Goal: Information Seeking & Learning: Find specific fact

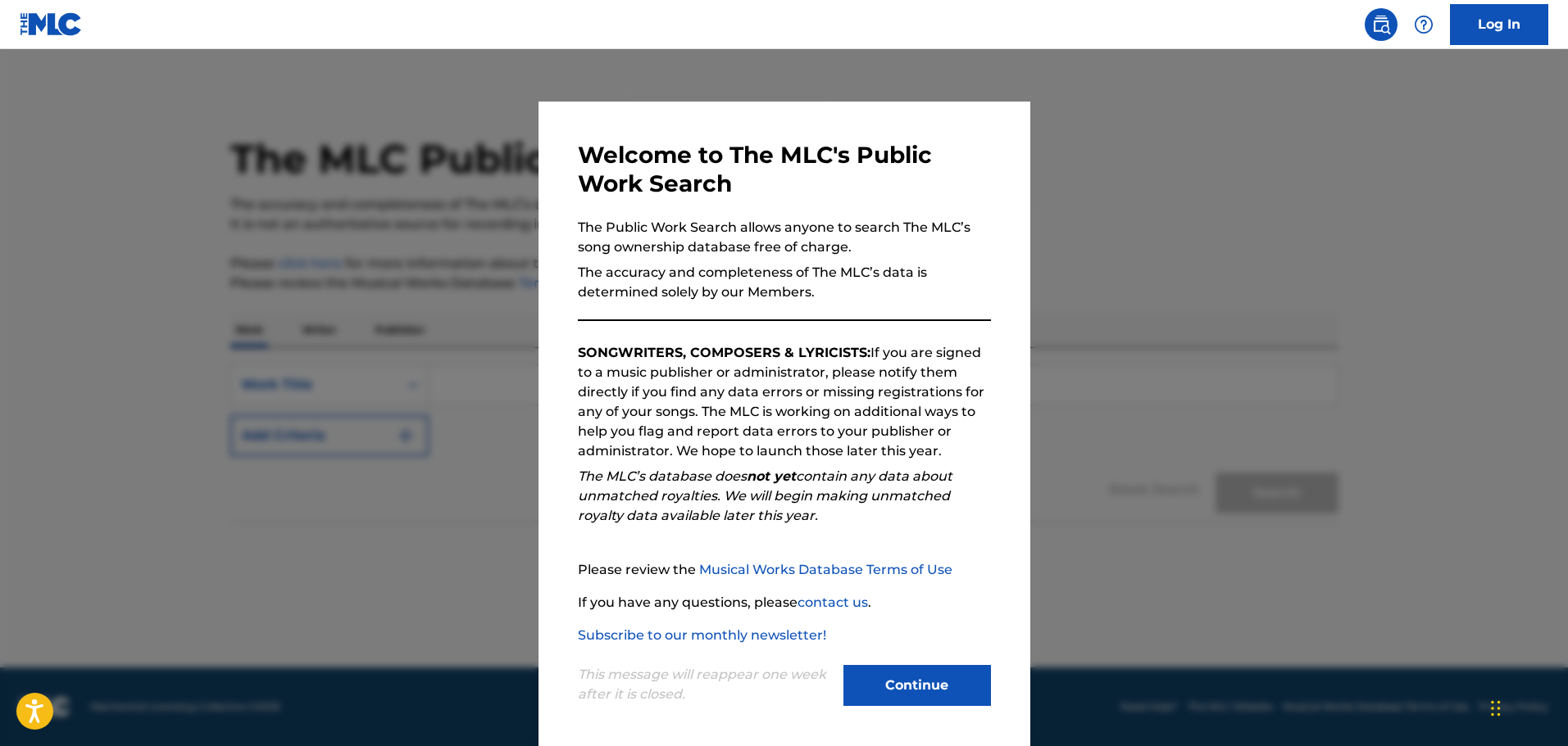
click at [913, 689] on button "Continue" at bounding box center [917, 685] width 148 height 41
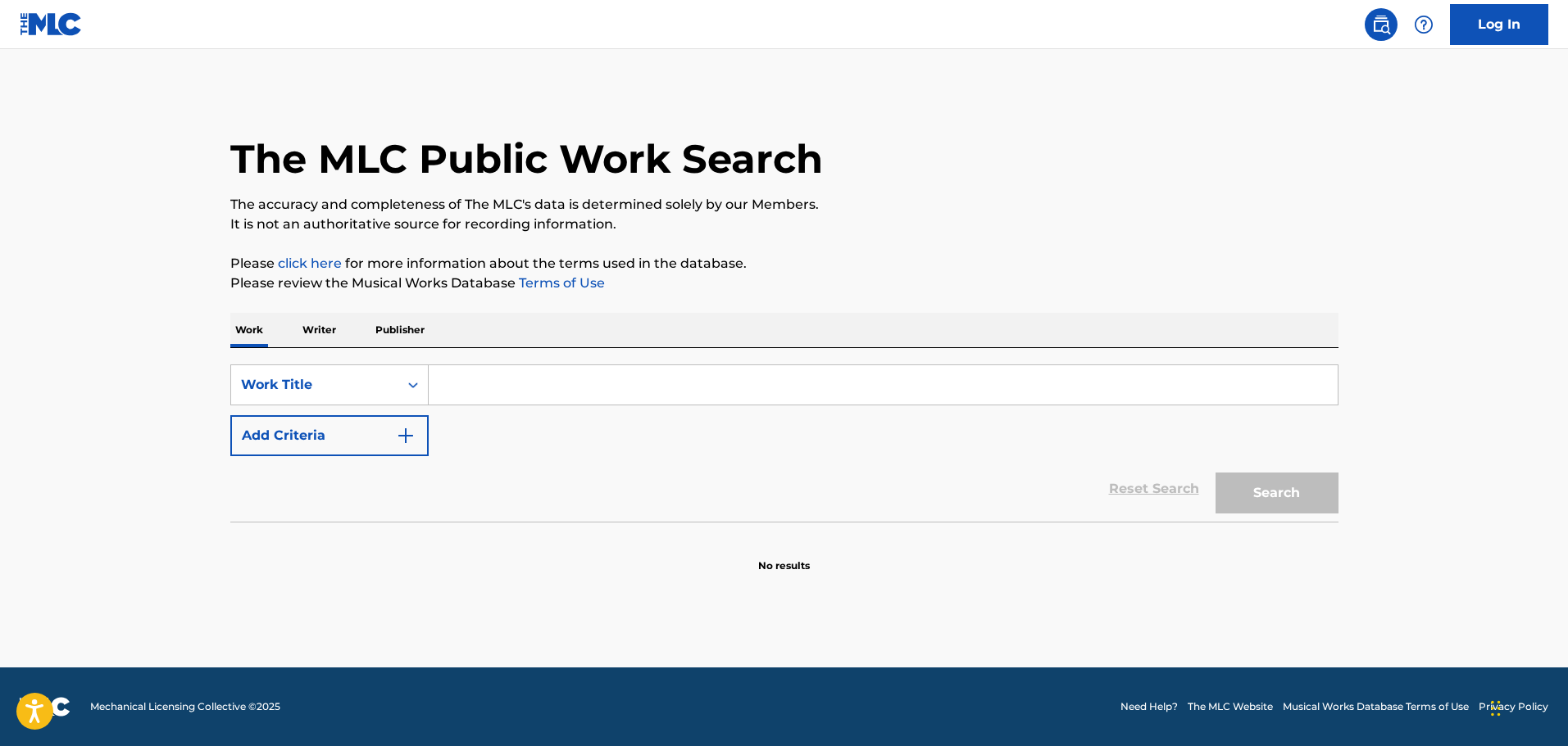
click at [546, 397] on input "Search Form" at bounding box center [882, 385] width 909 height 40
paste input "Y M C A"
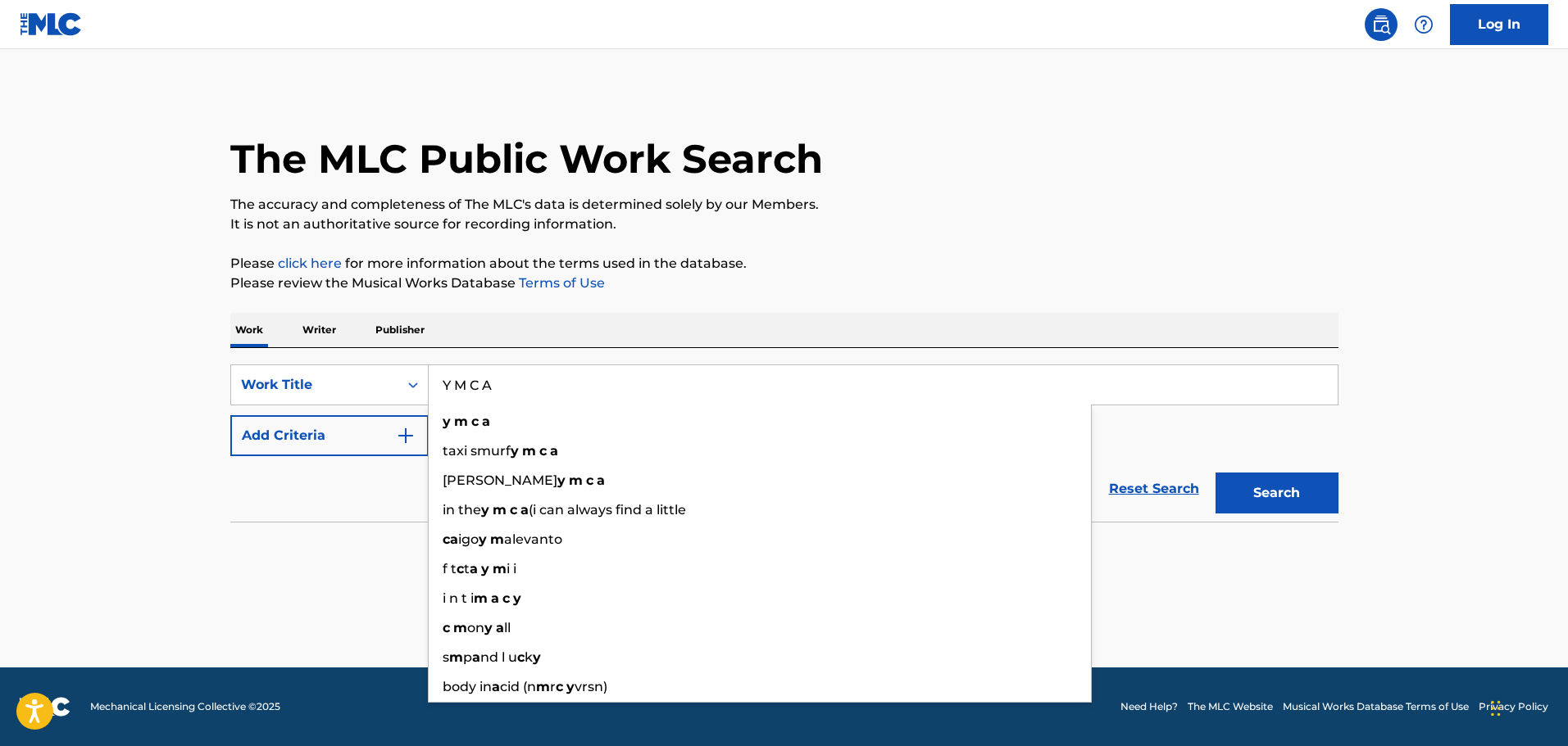
type input "Y M C A"
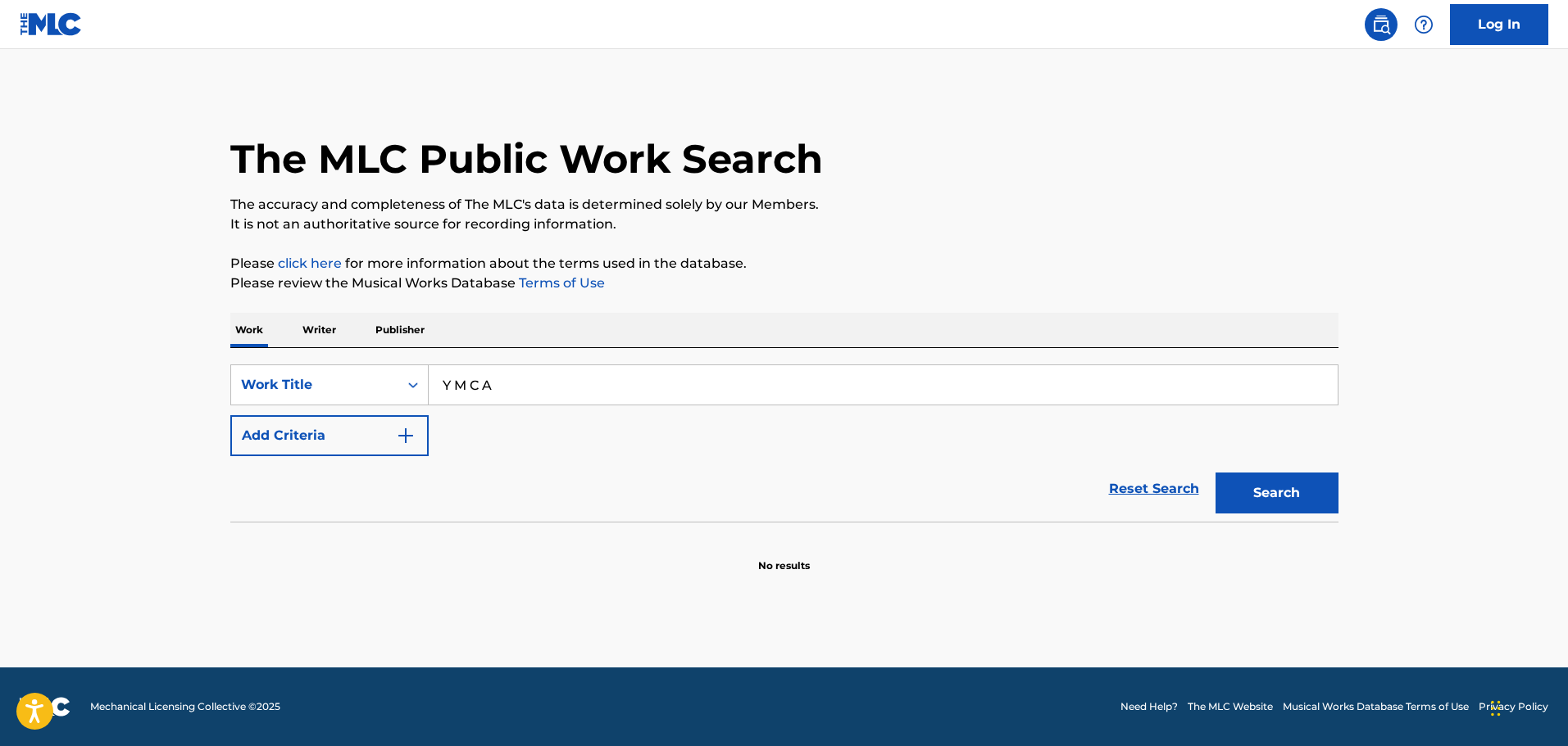
click at [1224, 490] on button "Search" at bounding box center [1276, 493] width 123 height 41
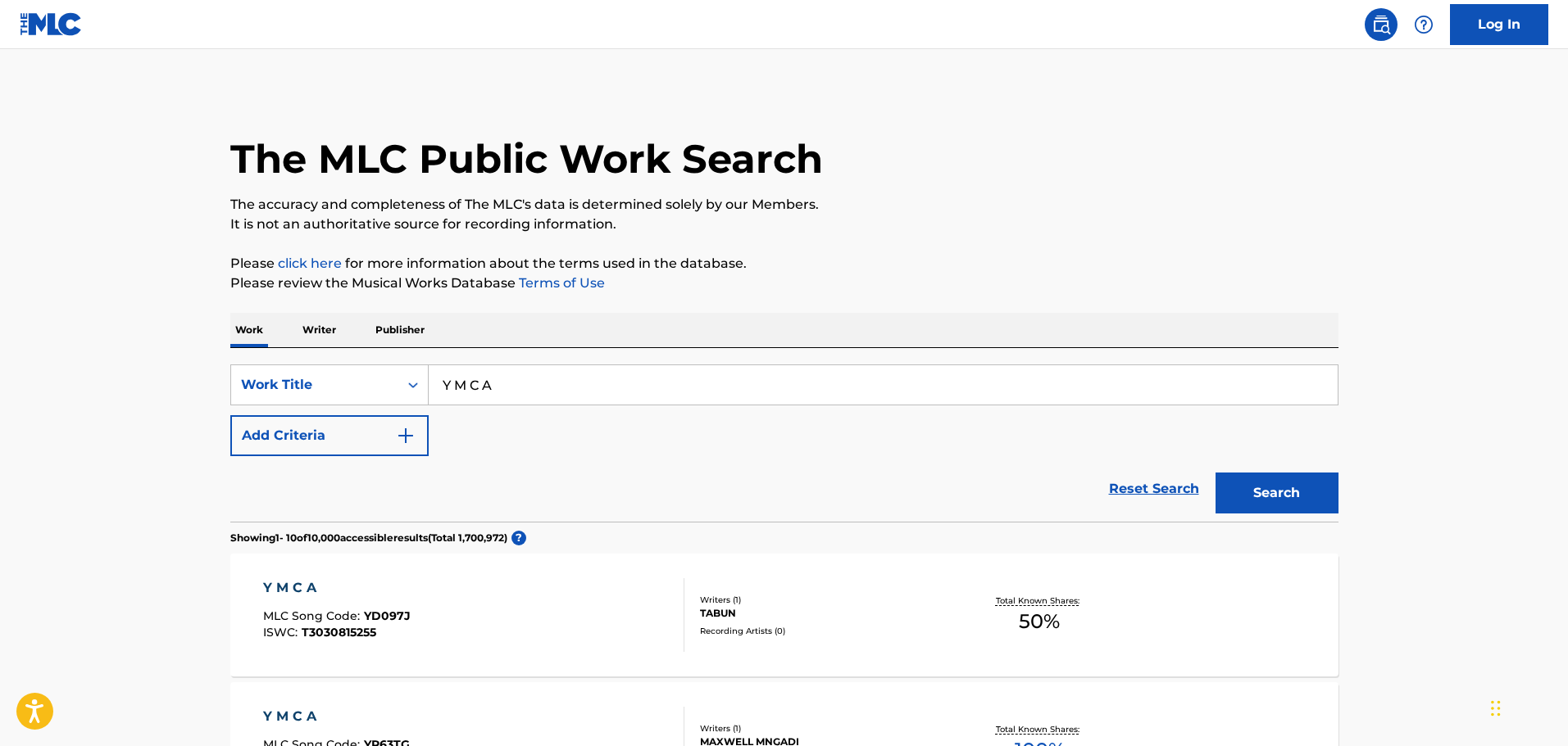
click at [398, 433] on img "Search Form" at bounding box center [405, 435] width 19 height 19
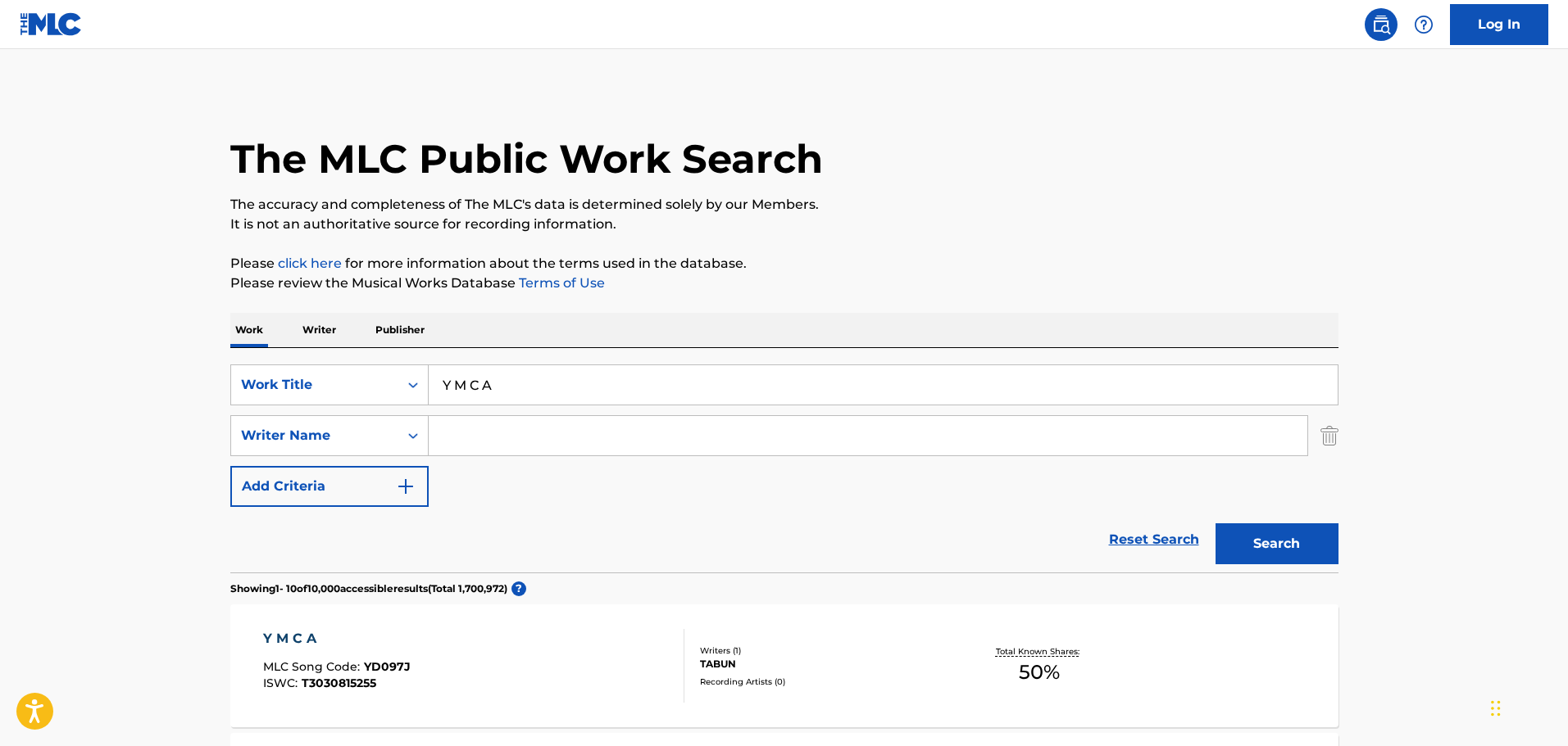
click at [529, 433] on input "Search Form" at bounding box center [867, 435] width 878 height 40
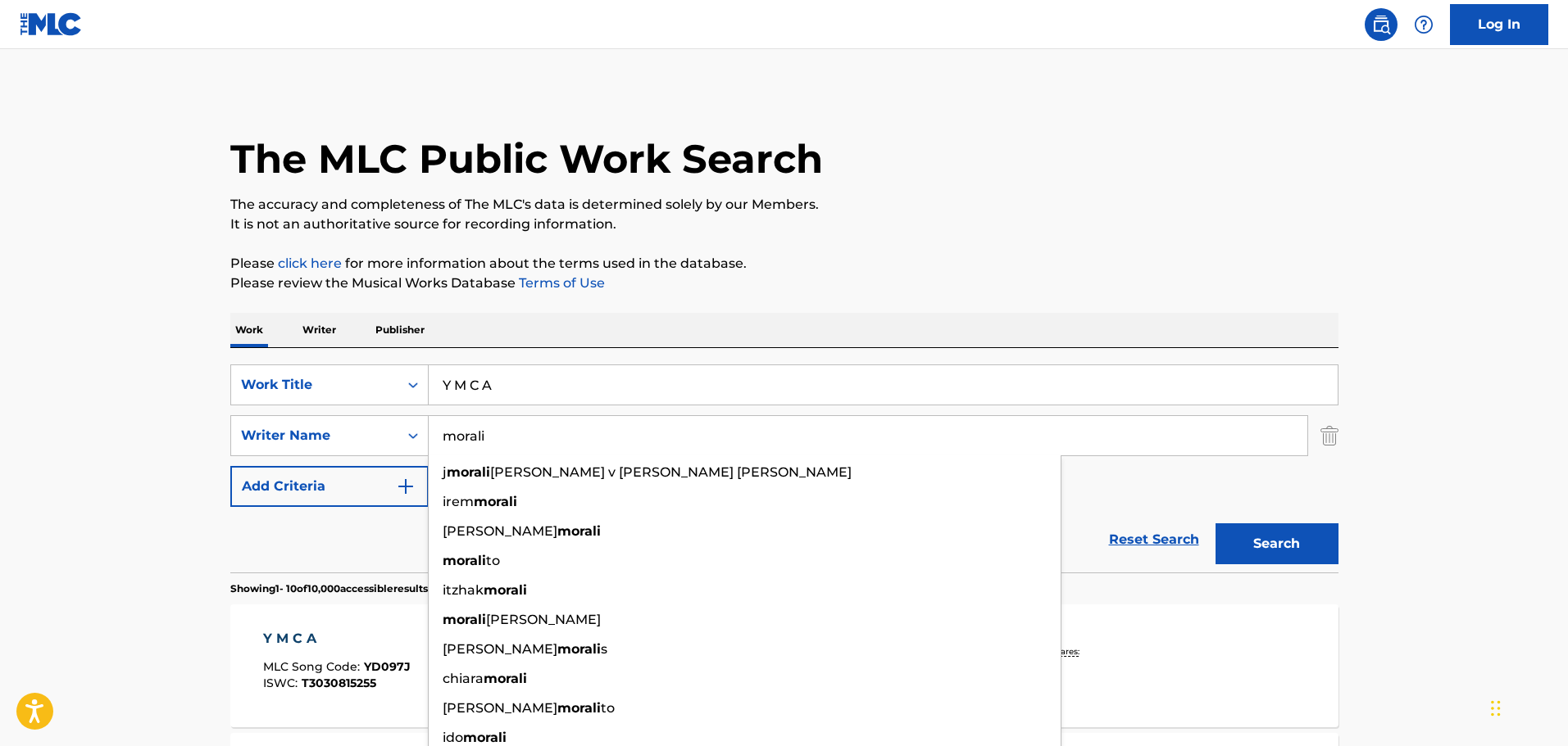
type input "morali"
click at [1216, 524] on button "Search" at bounding box center [1276, 544] width 123 height 41
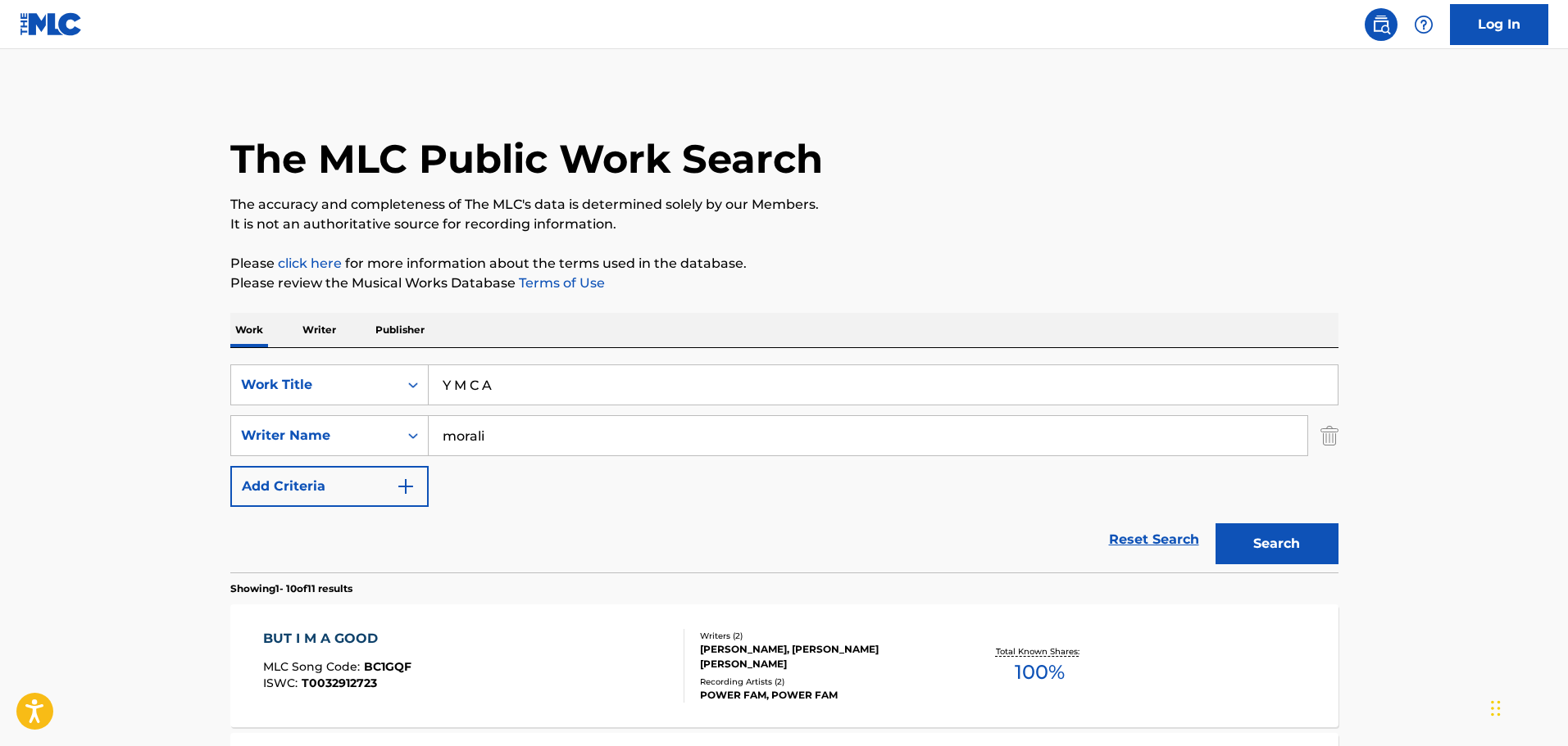
click at [933, 675] on div "Recording Artists ( 2 )" at bounding box center [823, 682] width 247 height 12
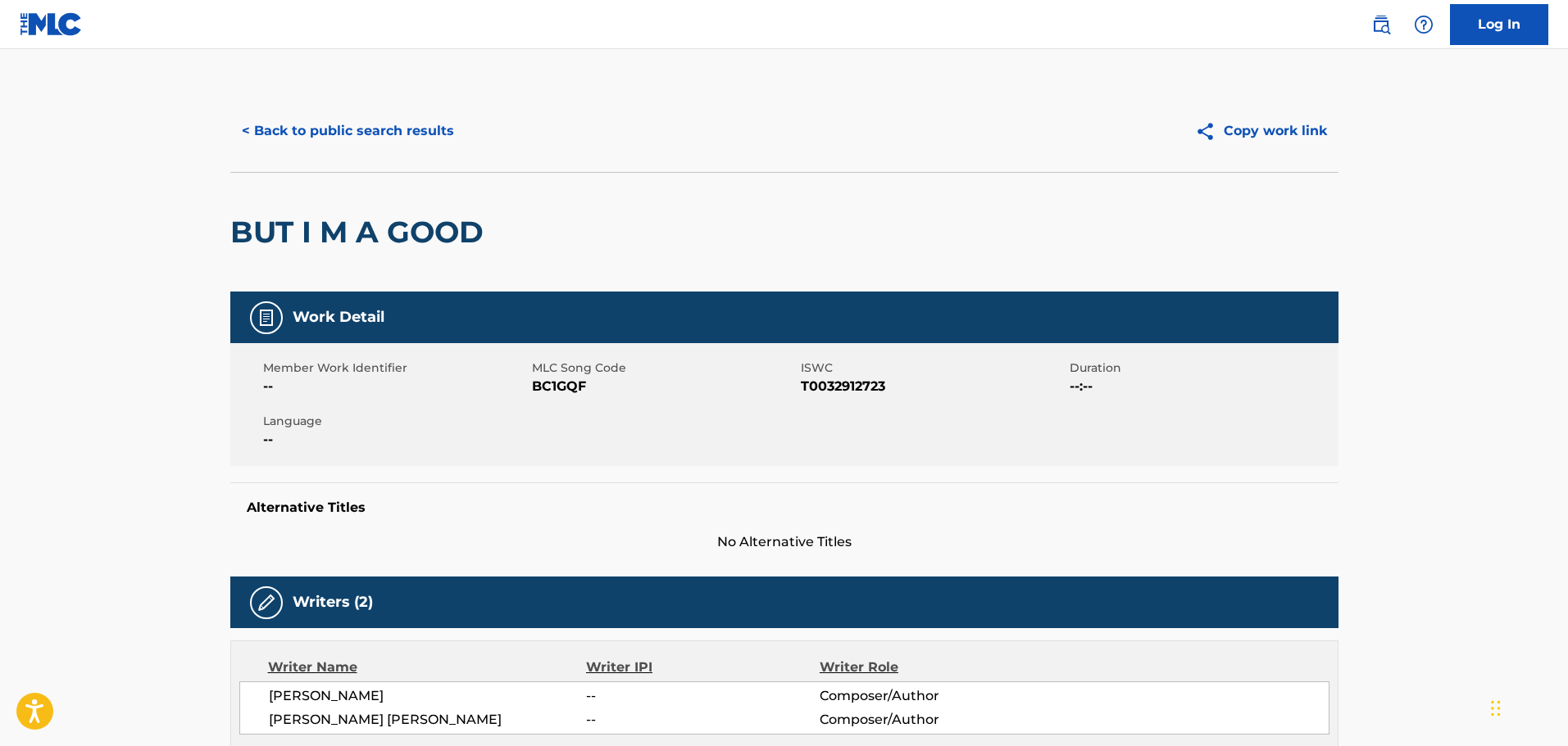
click at [381, 127] on button "< Back to public search results" at bounding box center [348, 131] width 235 height 41
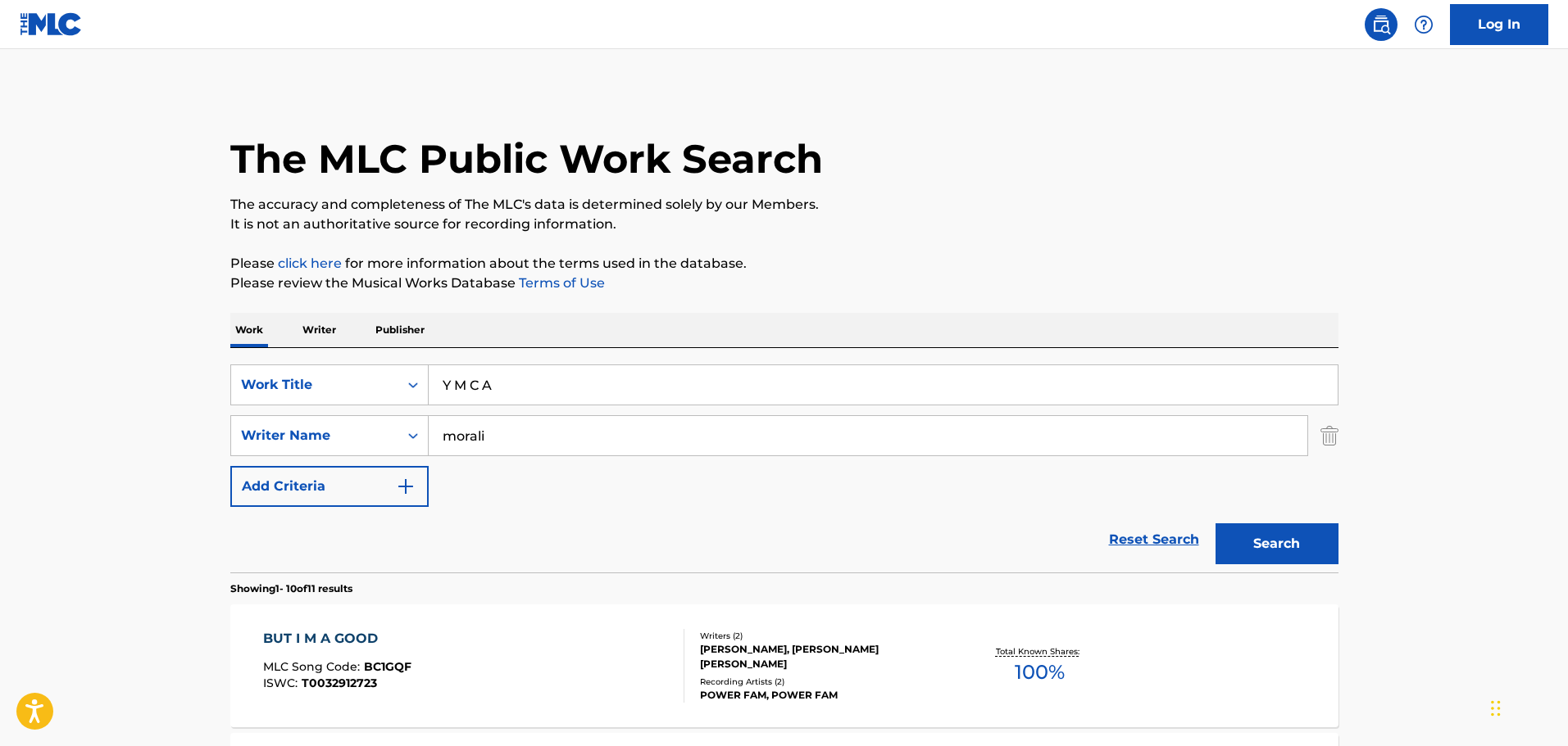
click at [458, 389] on input "Y M C A" at bounding box center [882, 385] width 909 height 40
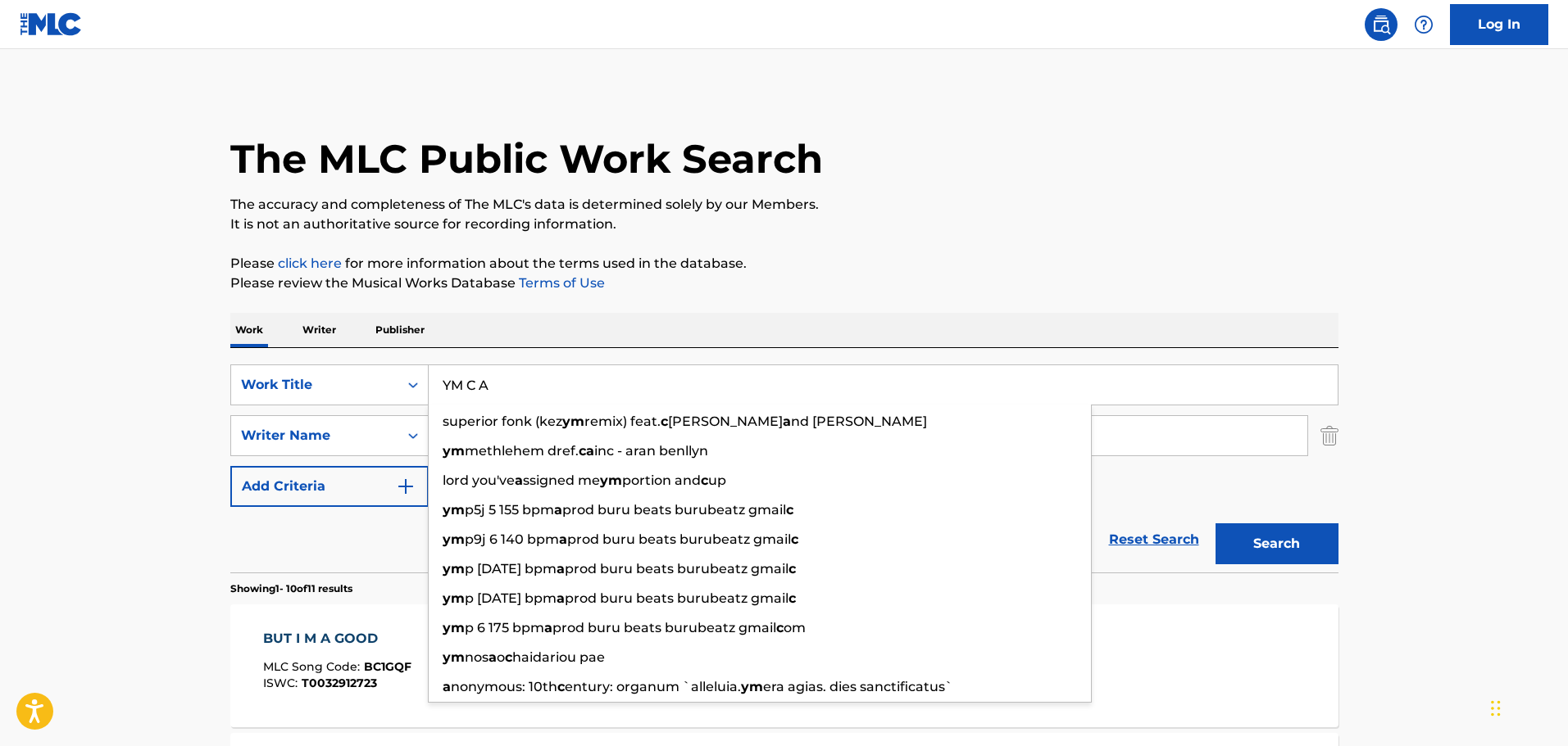
click at [469, 383] on input "YM C A" at bounding box center [882, 385] width 909 height 40
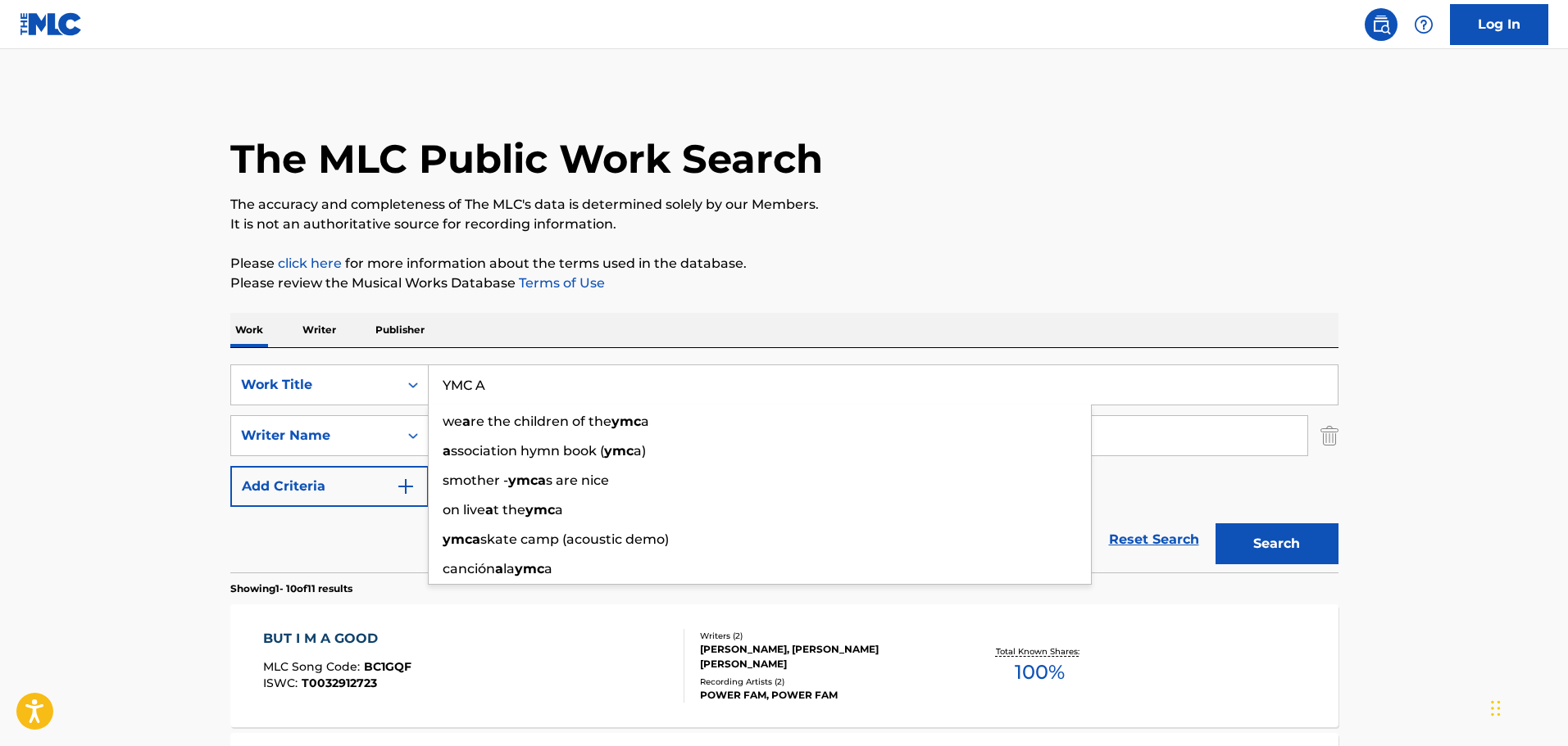
drag, startPoint x: 477, startPoint y: 382, endPoint x: 485, endPoint y: 381, distance: 8.1
click at [478, 381] on input "YMC A" at bounding box center [882, 385] width 909 height 40
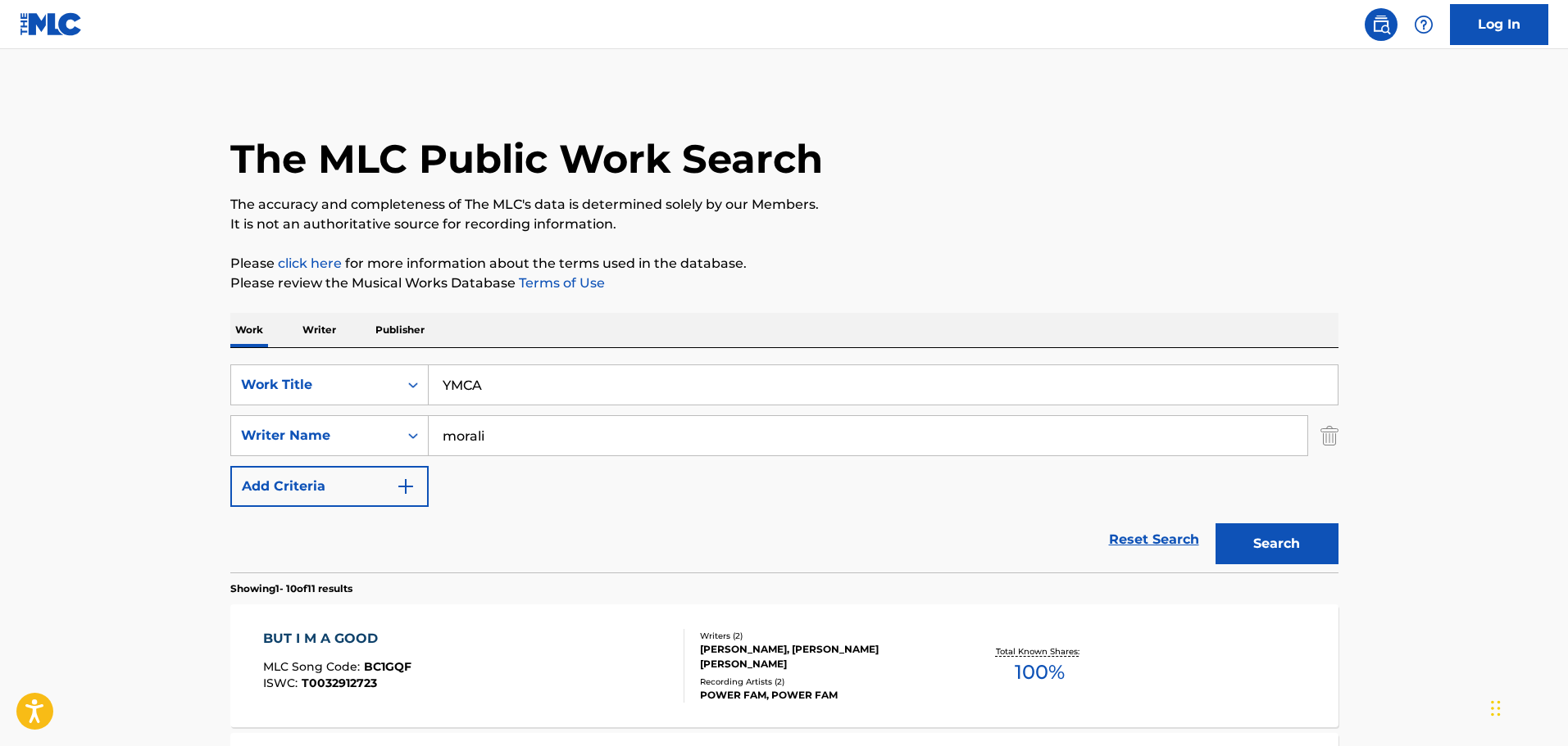
click at [1278, 542] on button "Search" at bounding box center [1276, 544] width 123 height 41
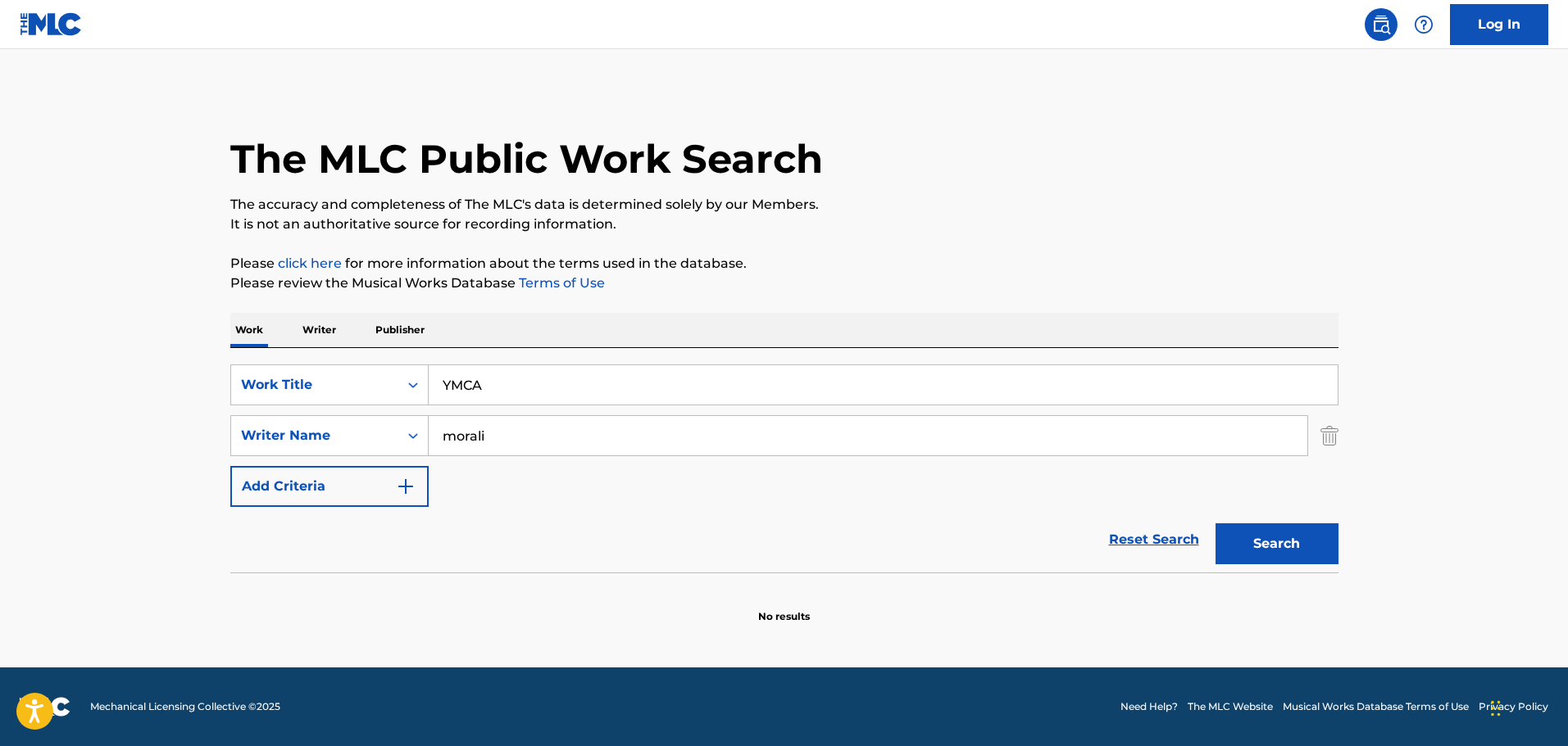
click at [449, 383] on input "YMCA" at bounding box center [882, 385] width 909 height 40
click at [466, 384] on input "Y.MCA" at bounding box center [882, 385] width 909 height 40
click at [481, 386] on input "[DOMAIN_NAME]" at bounding box center [882, 385] width 909 height 40
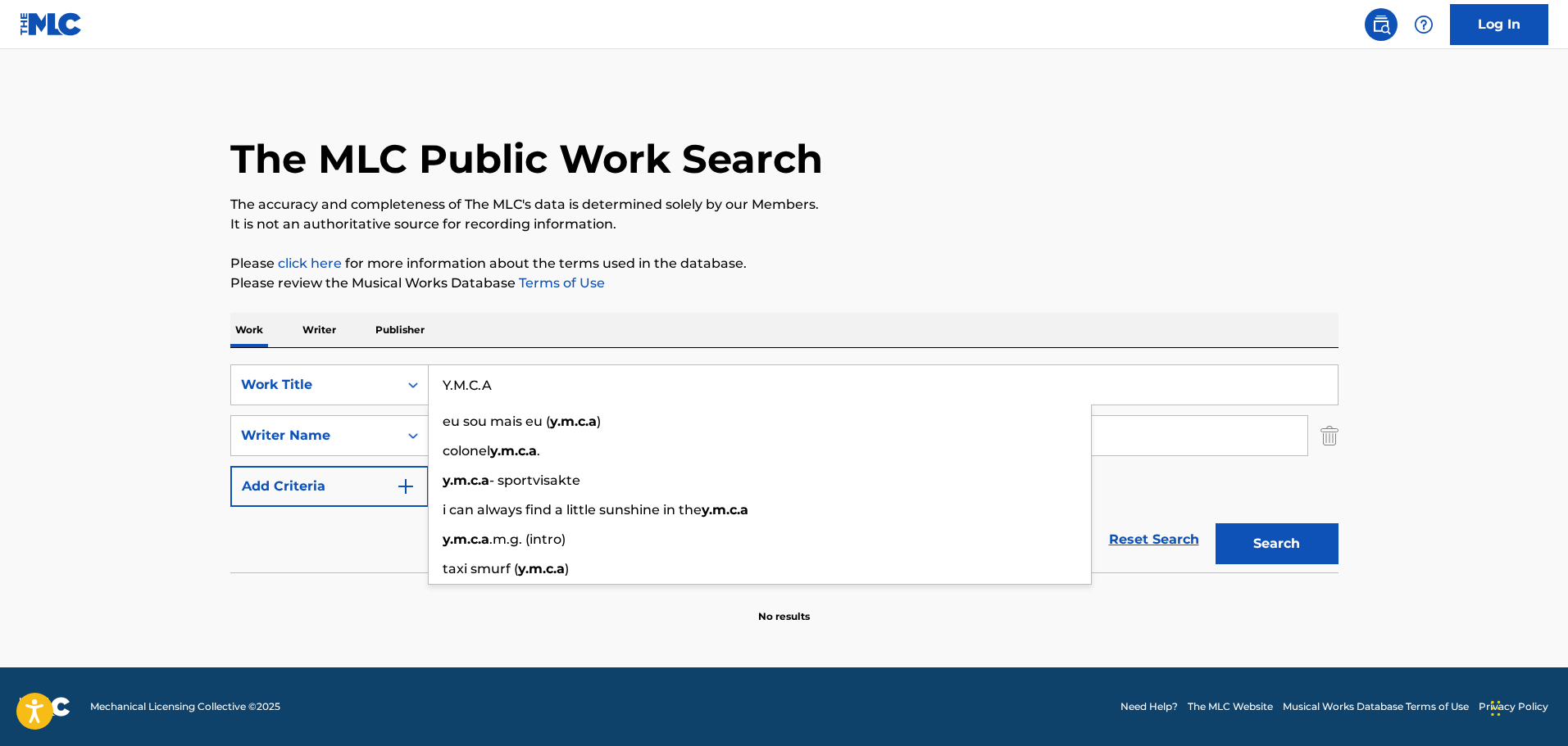
type input "Y.M.C.A"
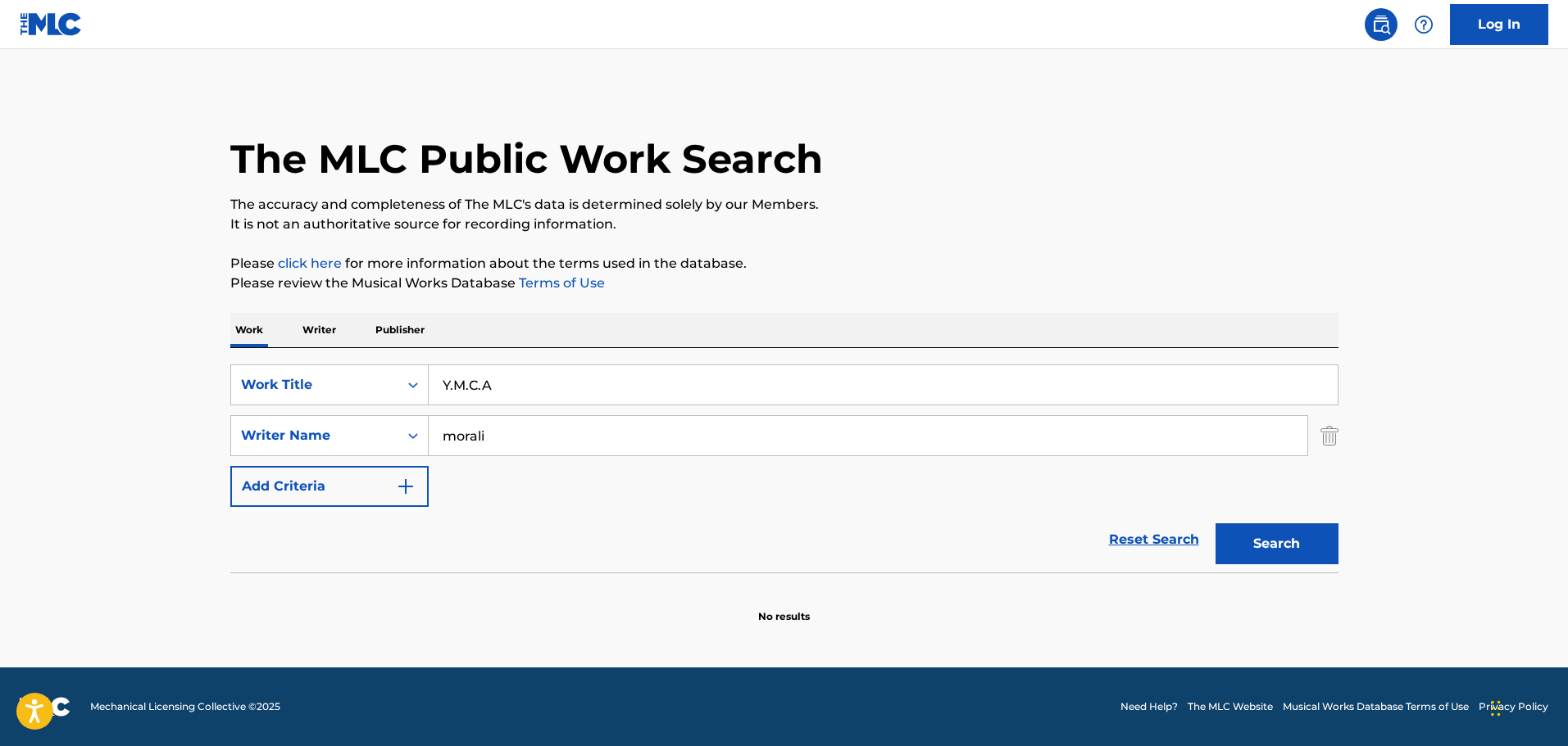
click at [1299, 546] on button "Search" at bounding box center [1276, 544] width 123 height 41
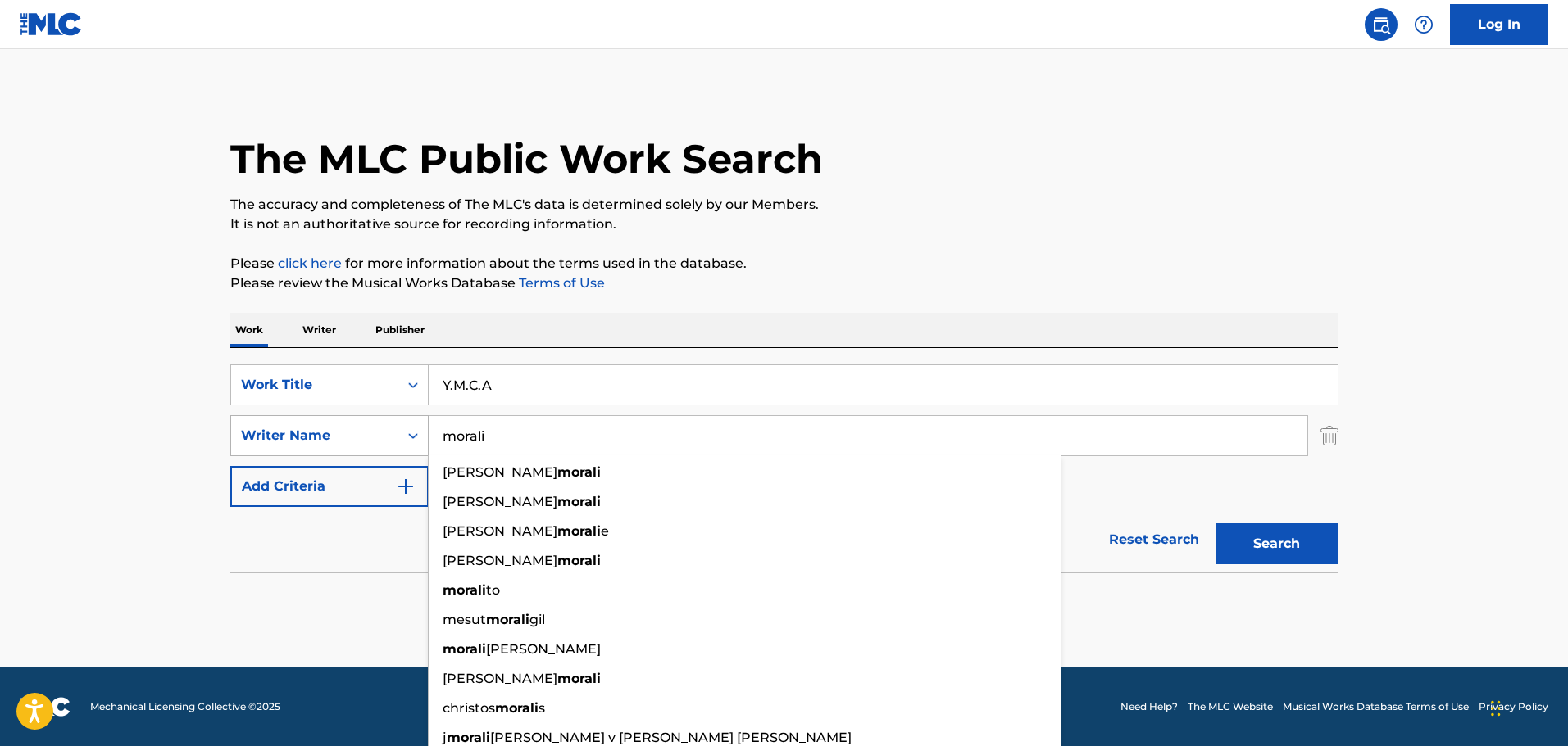
drag, startPoint x: 533, startPoint y: 450, endPoint x: 299, endPoint y: 444, distance: 234.1
click at [299, 444] on div "SearchWithCriteriadda755f3-6ba0-4fb4-98a1-ca7c8c2154c6 Writer Name morali [PERS…" at bounding box center [784, 435] width 1108 height 41
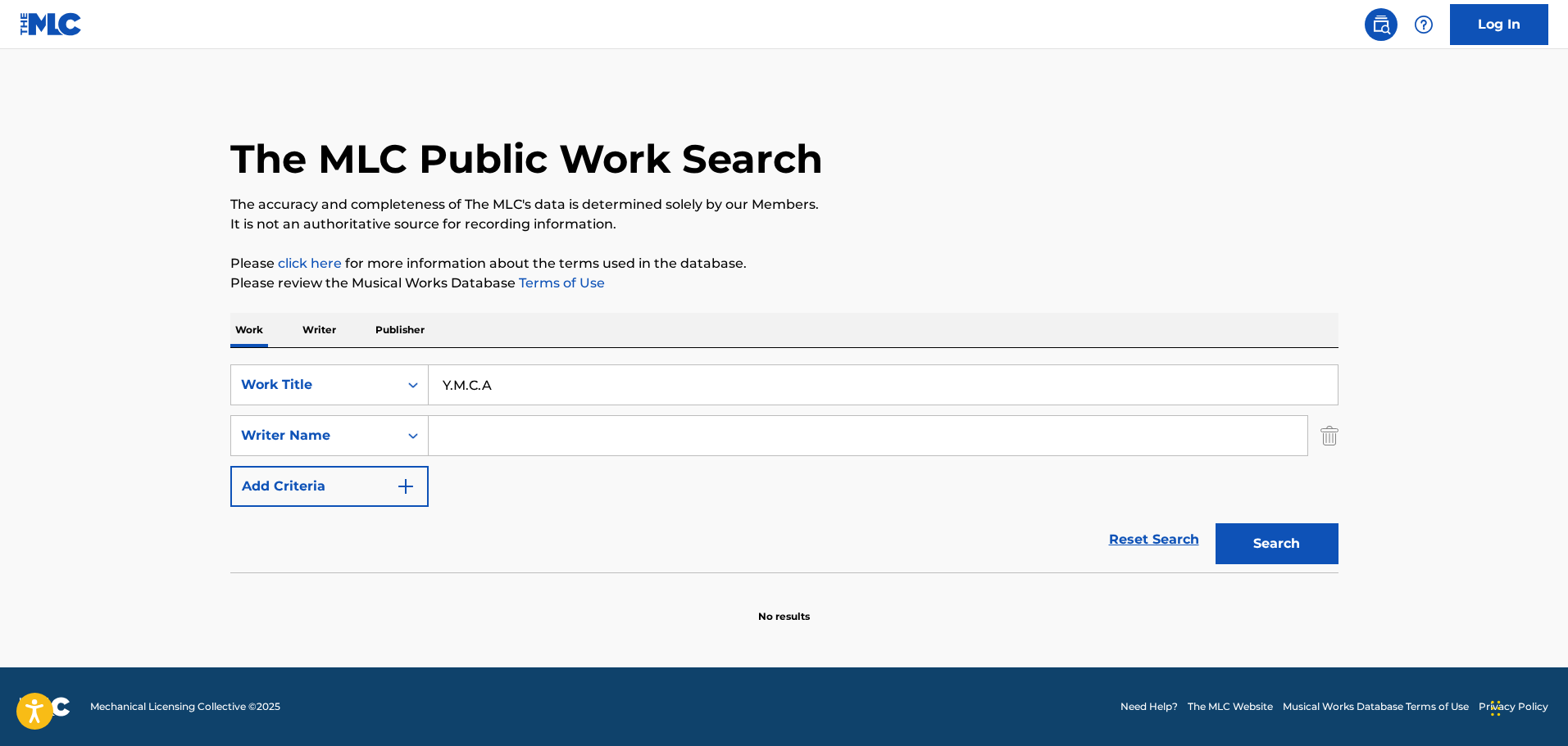
click at [1267, 538] on button "Search" at bounding box center [1276, 544] width 123 height 41
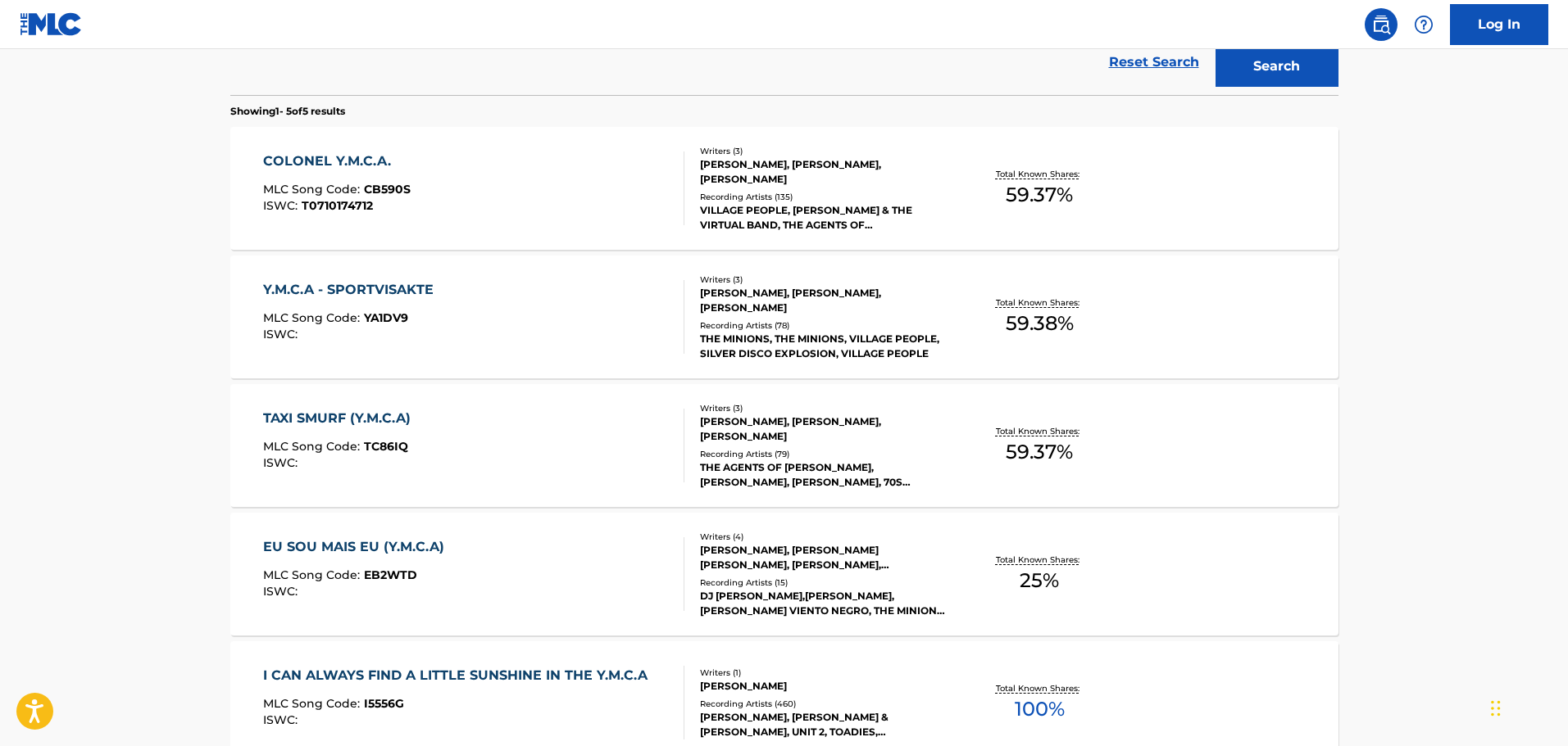
scroll to position [492, 0]
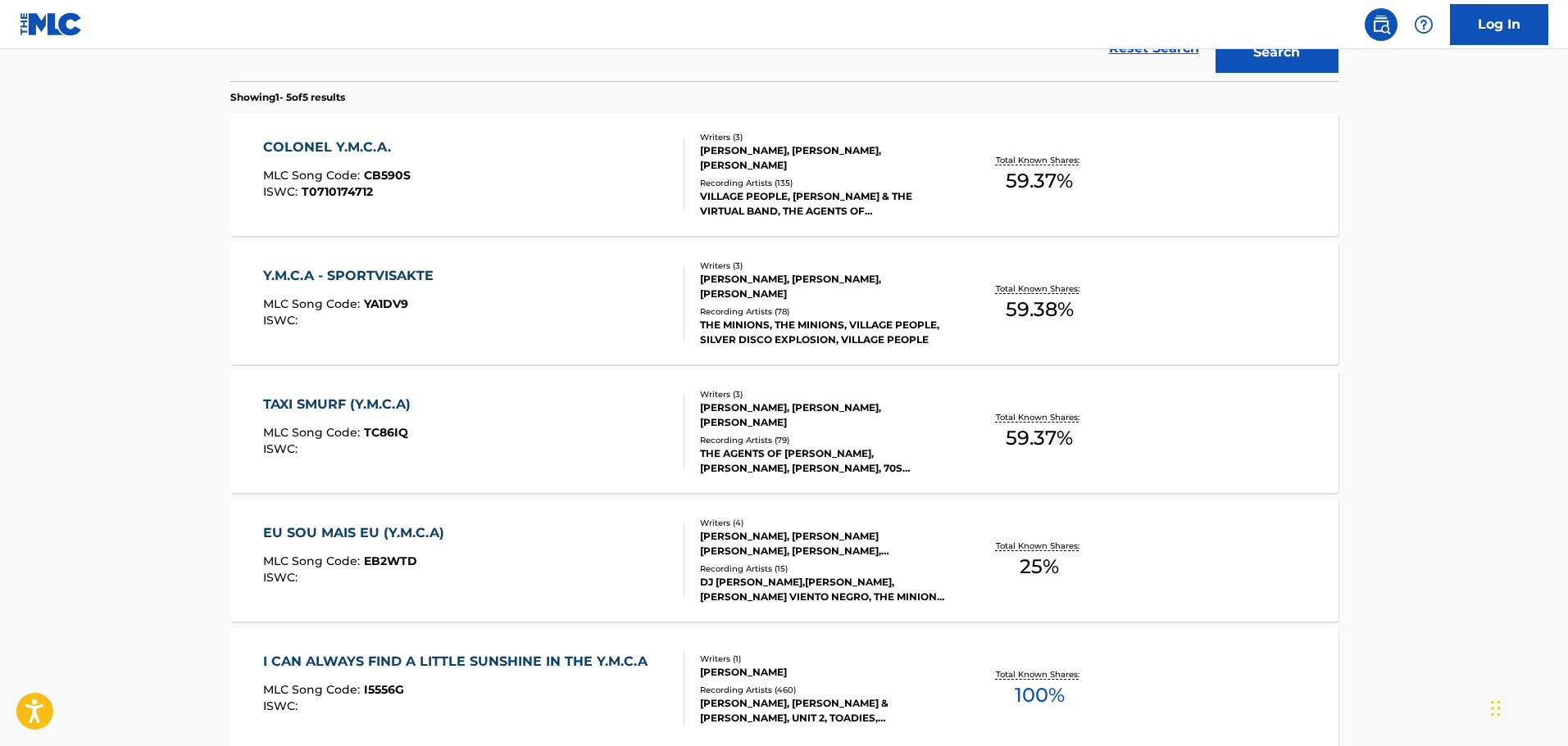
click at [776, 170] on div "[PERSON_NAME], [PERSON_NAME], [PERSON_NAME]" at bounding box center [823, 157] width 247 height 29
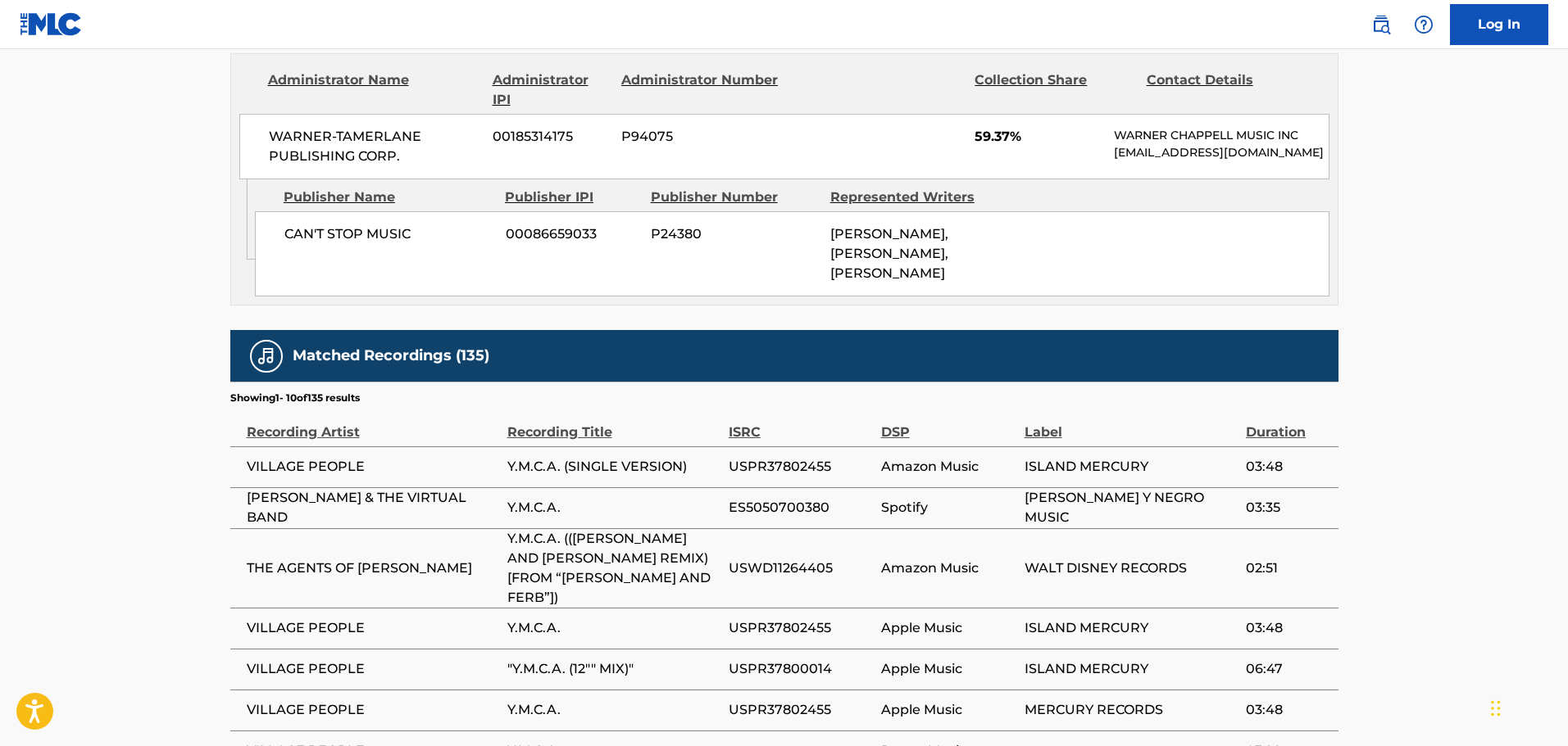
scroll to position [819, 0]
